Goal: Find contact information: Find contact information

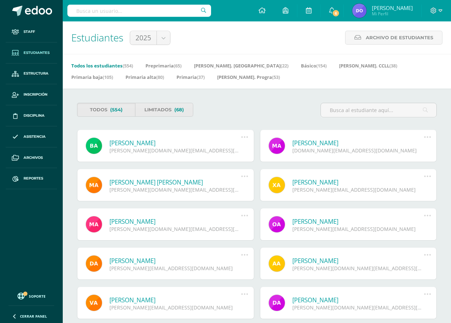
click at [73, 8] on input "text" at bounding box center [139, 11] width 144 height 12
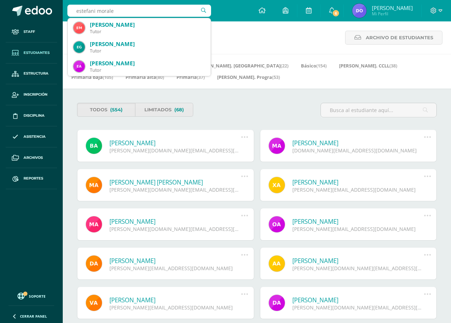
type input "[PERSON_NAME]"
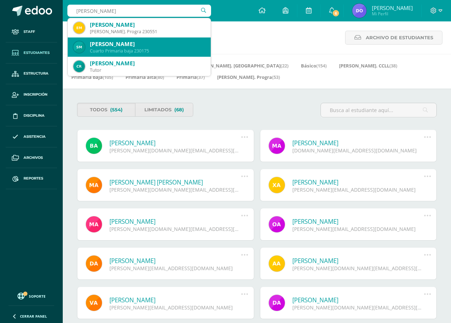
click at [115, 47] on div "Stefany Valentina Morales Romero" at bounding box center [147, 43] width 115 height 7
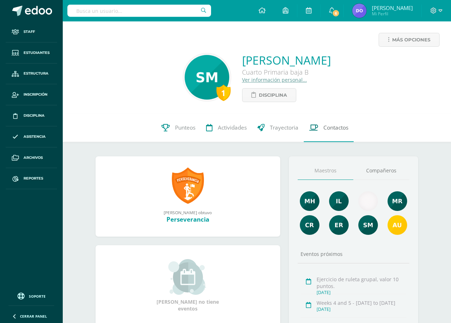
click at [332, 127] on span "Contactos" at bounding box center [335, 127] width 25 height 7
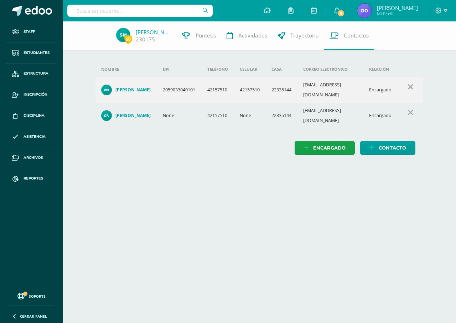
click at [72, 11] on input "text" at bounding box center [139, 11] width 145 height 12
click at [79, 10] on input "[PERSON_NAME]" at bounding box center [139, 11] width 145 height 12
click at [106, 10] on input "[PERSON_NAME]" at bounding box center [139, 11] width 145 height 12
type input "E"
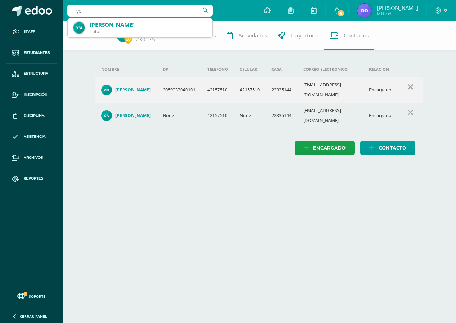
type input "y"
